Goal: Information Seeking & Learning: Learn about a topic

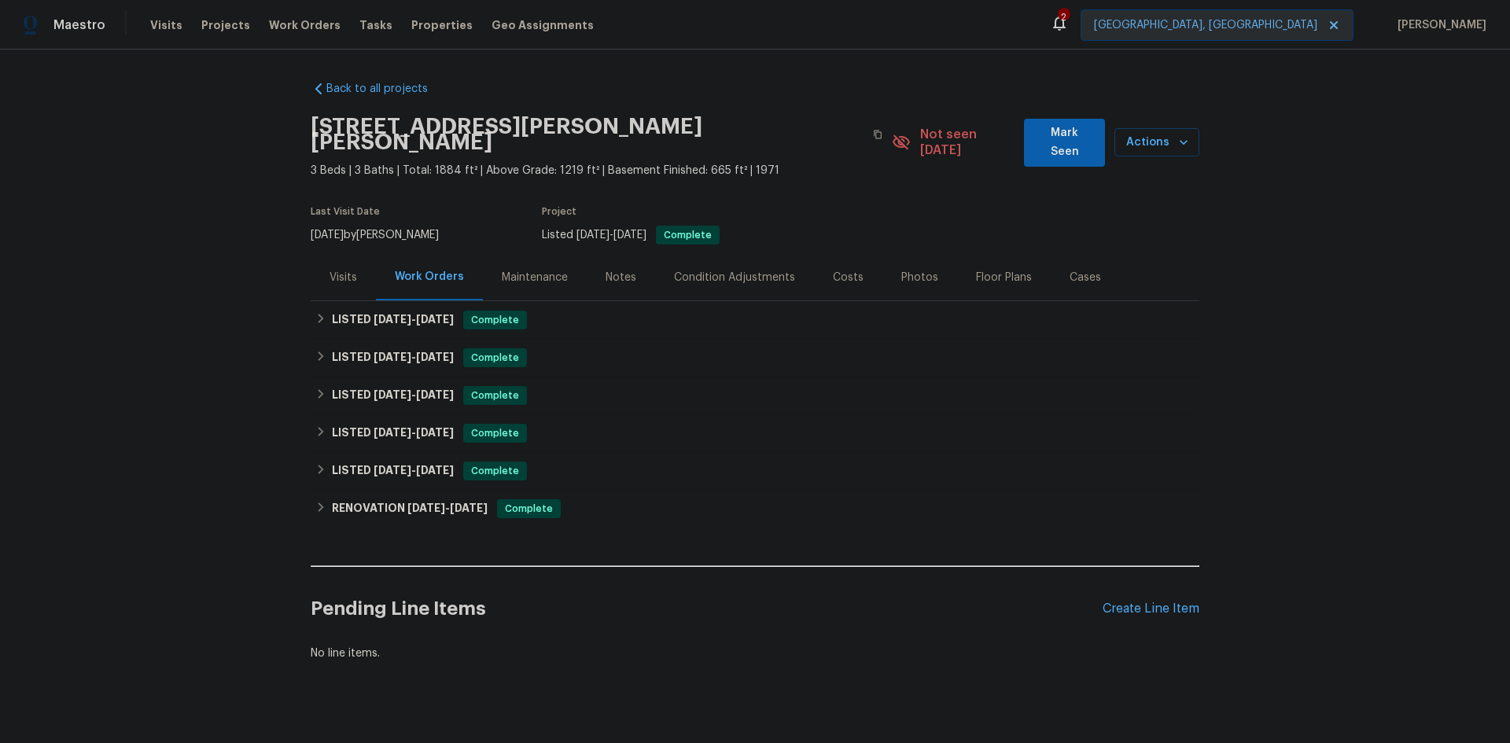
click at [339, 270] on div "Visits" at bounding box center [343, 278] width 28 height 16
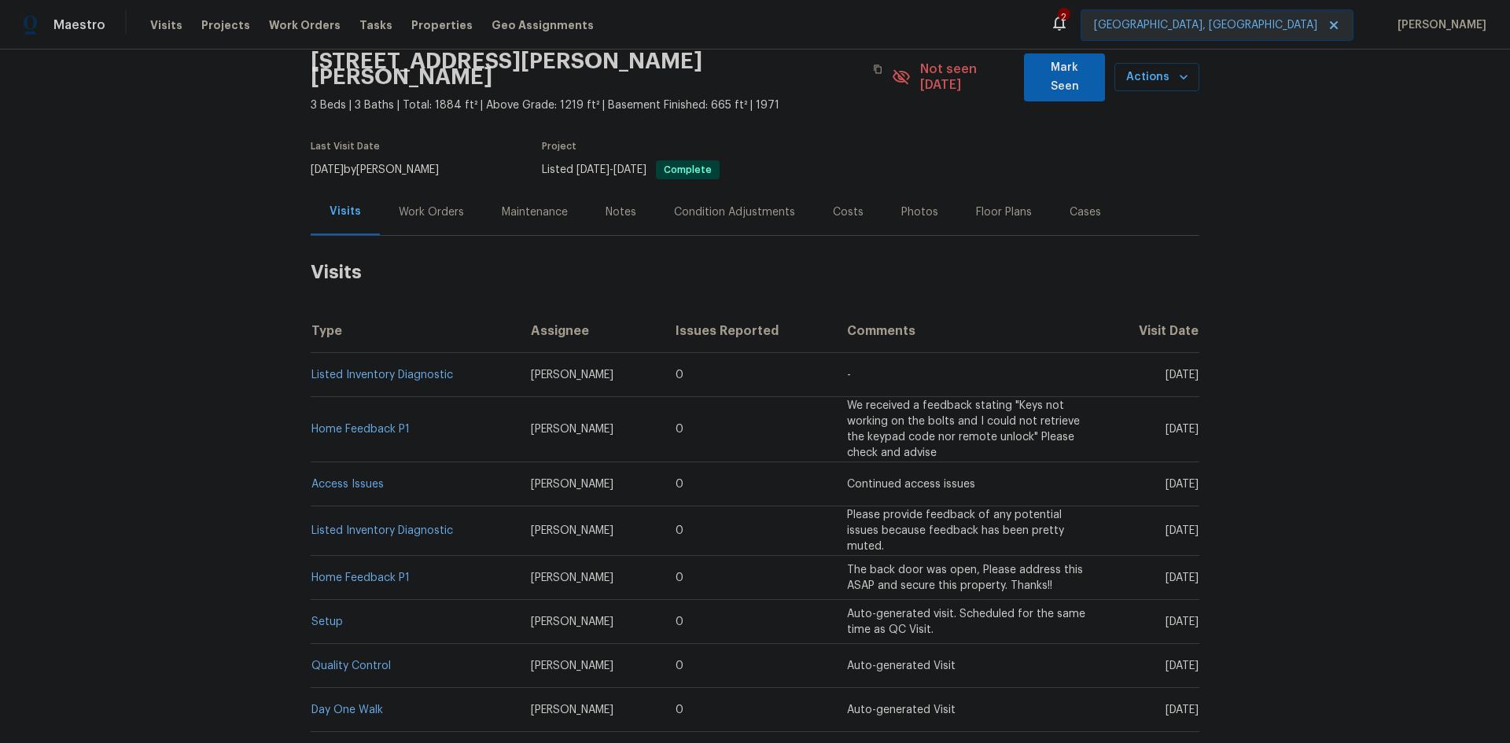
scroll to position [201, 0]
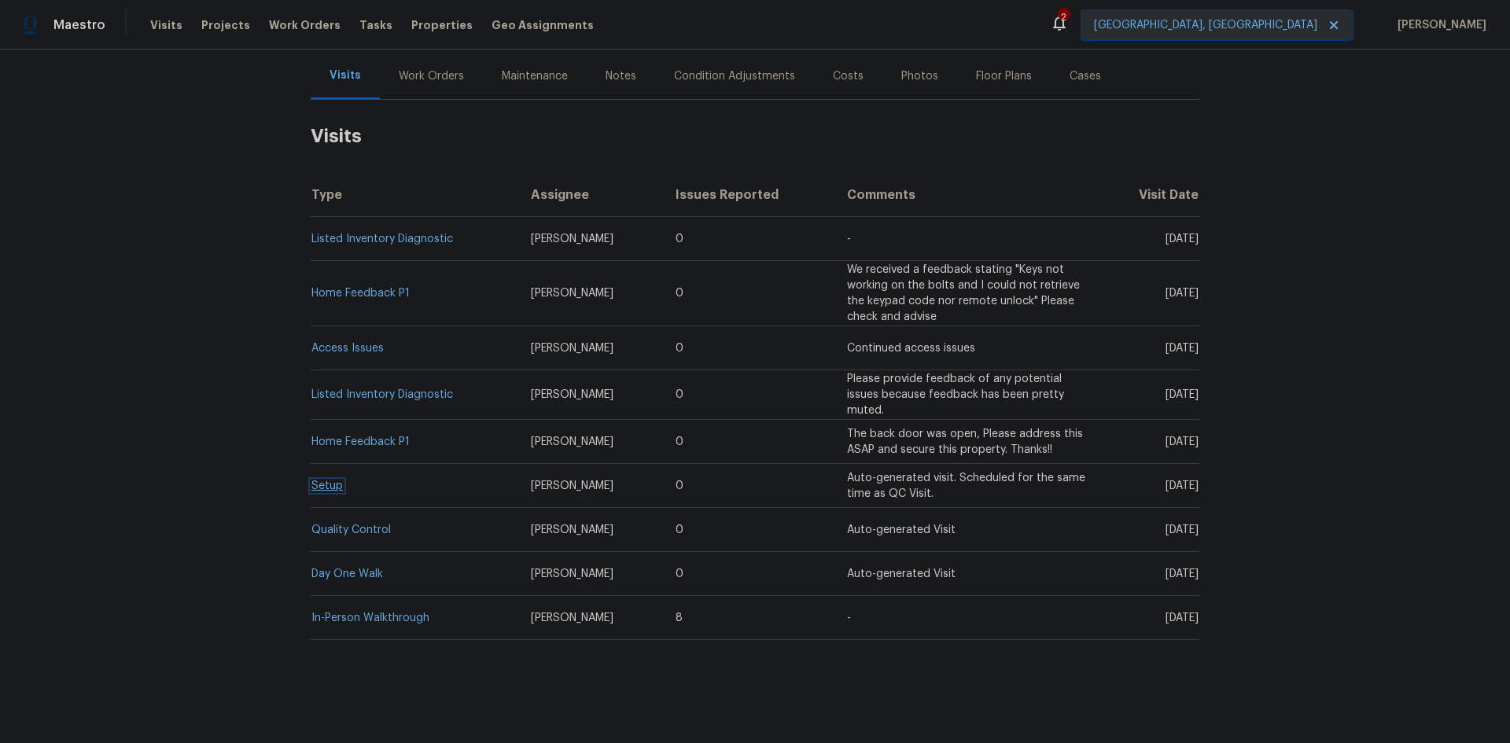
click at [322, 480] on link "Setup" at bounding box center [326, 485] width 31 height 11
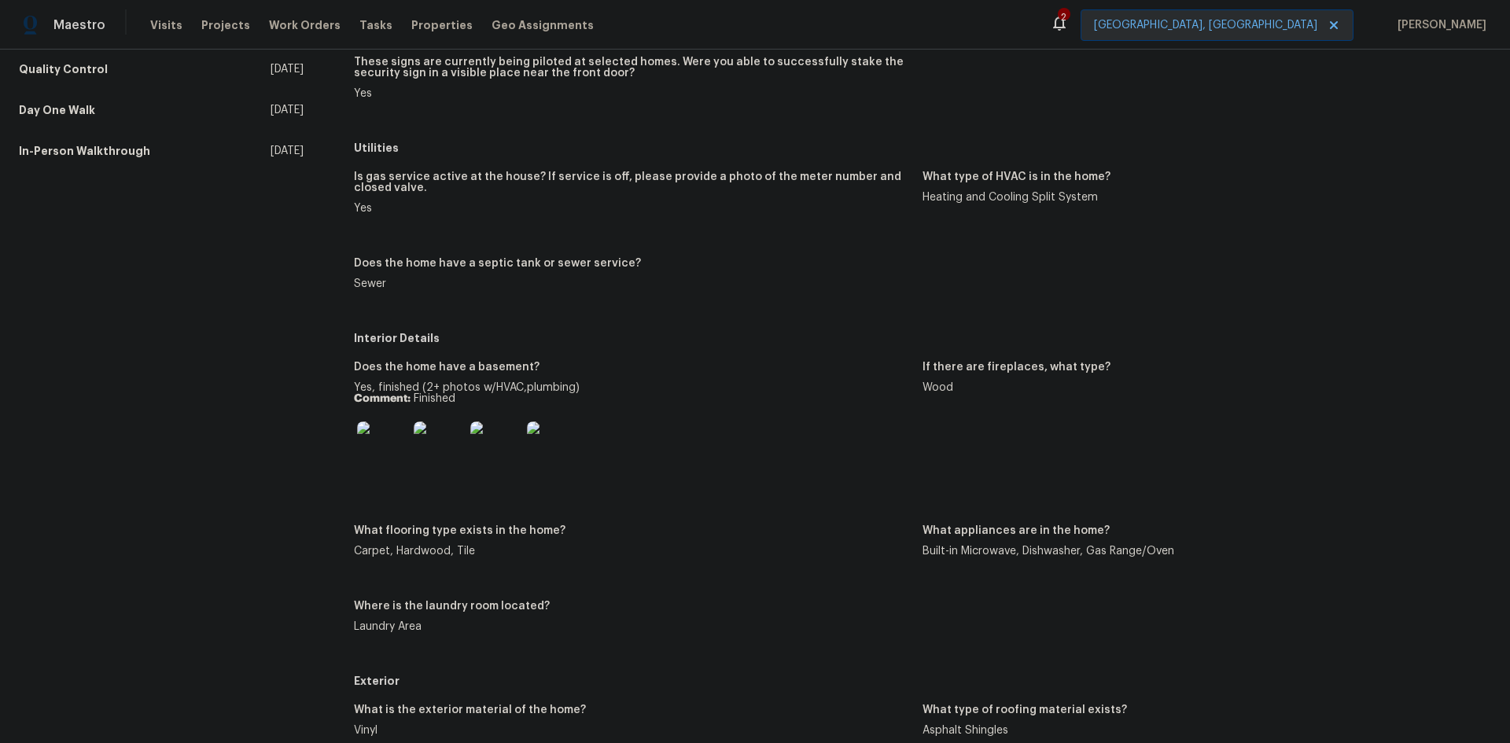
scroll to position [393, 0]
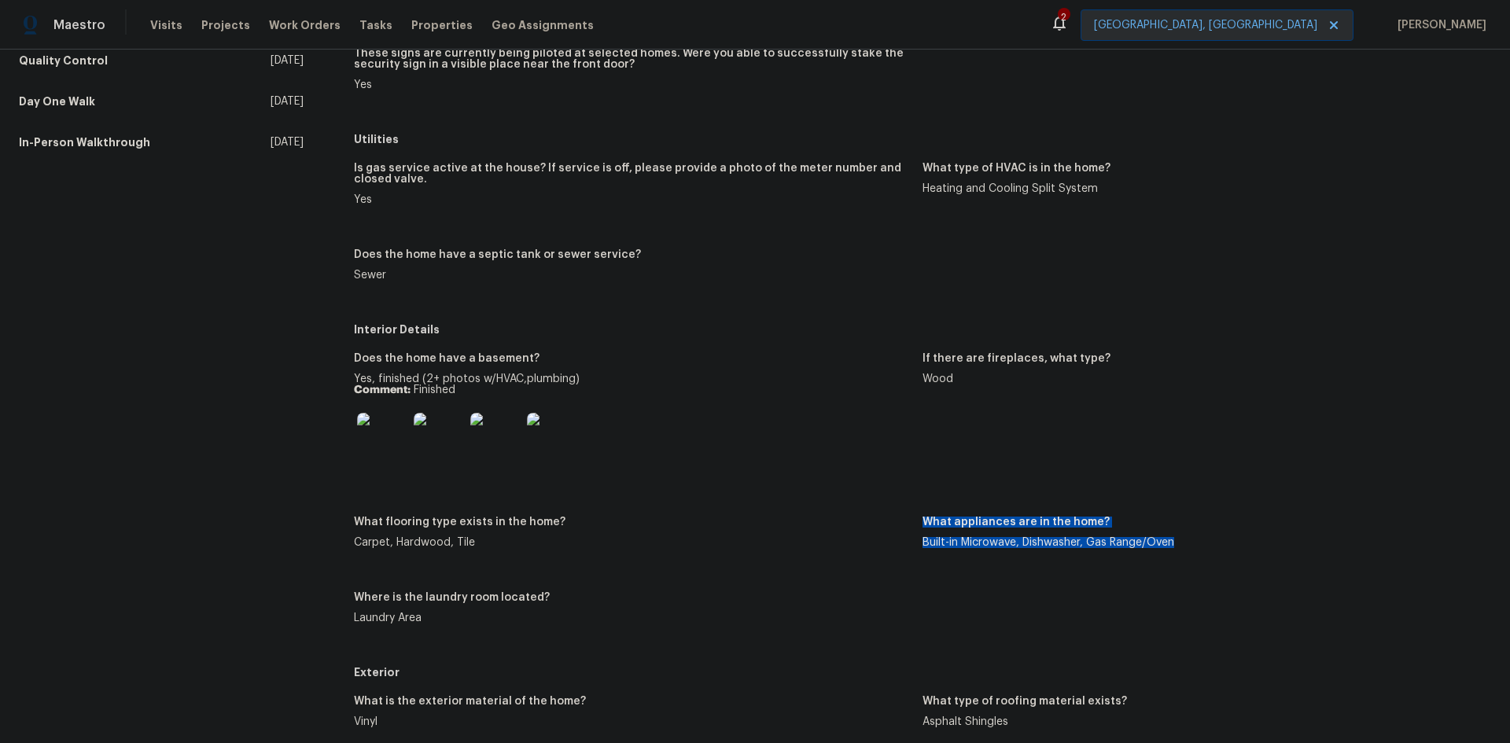
drag, startPoint x: 909, startPoint y: 542, endPoint x: 1172, endPoint y: 548, distance: 263.5
click at [1172, 548] on div "Does the home have a basement? Yes, finished (2+ photos w/HVAC,plumbing) Commen…" at bounding box center [922, 501] width 1137 height 315
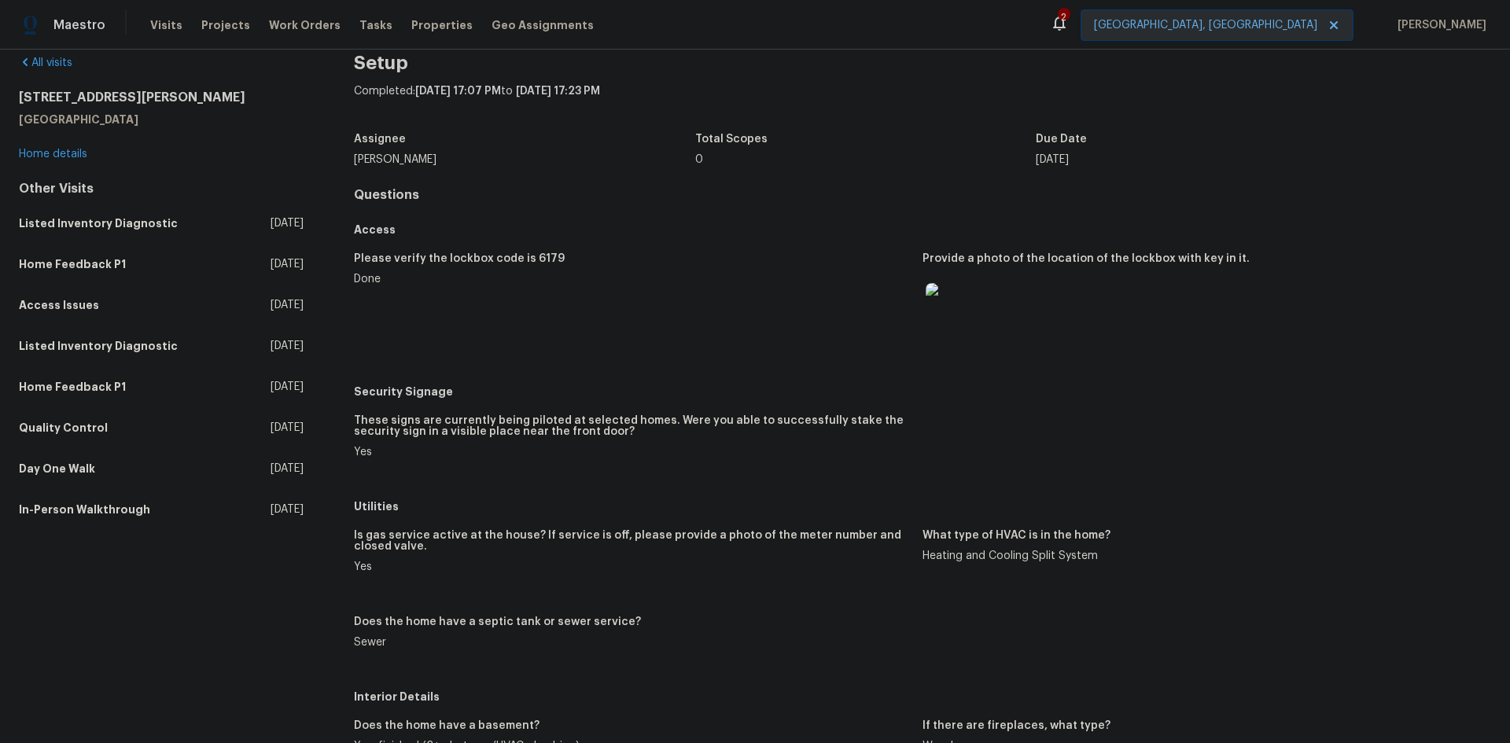
scroll to position [0, 0]
